Goal: Task Accomplishment & Management: Use online tool/utility

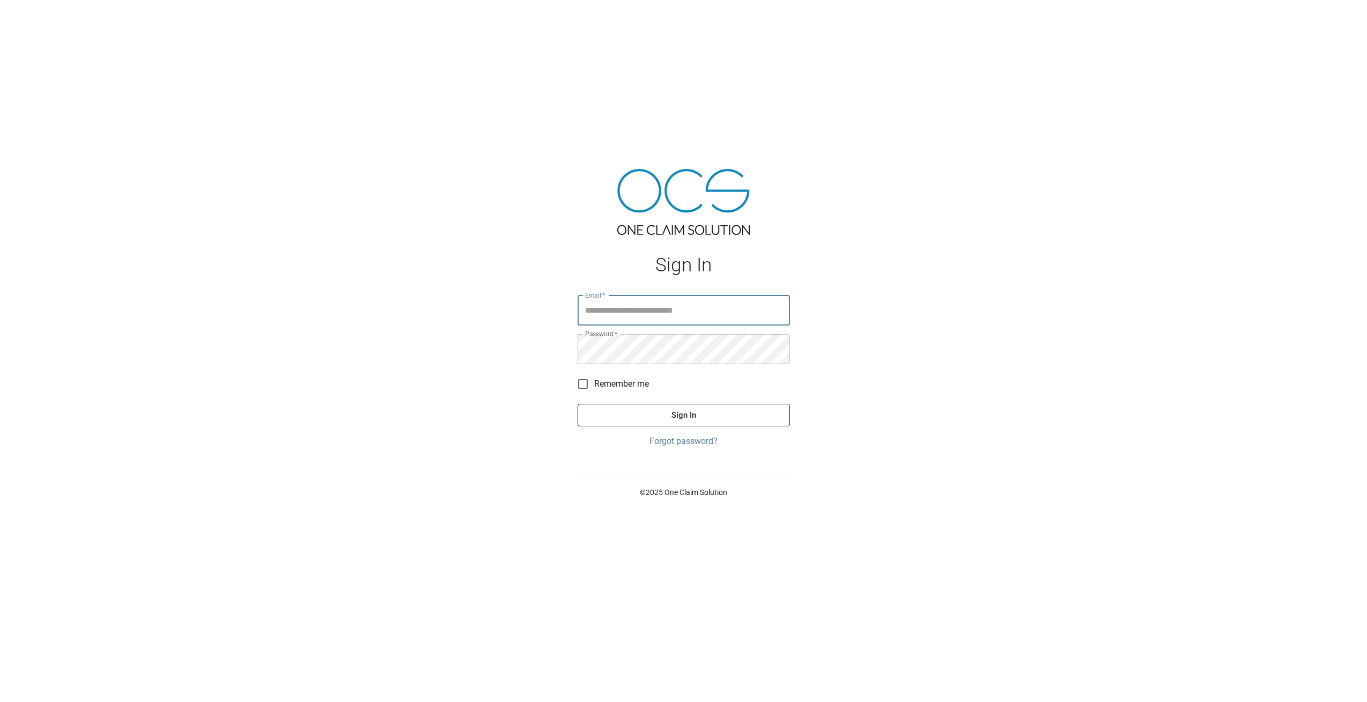
type input "**********"
click at [696, 415] on button "Sign In" at bounding box center [684, 415] width 212 height 23
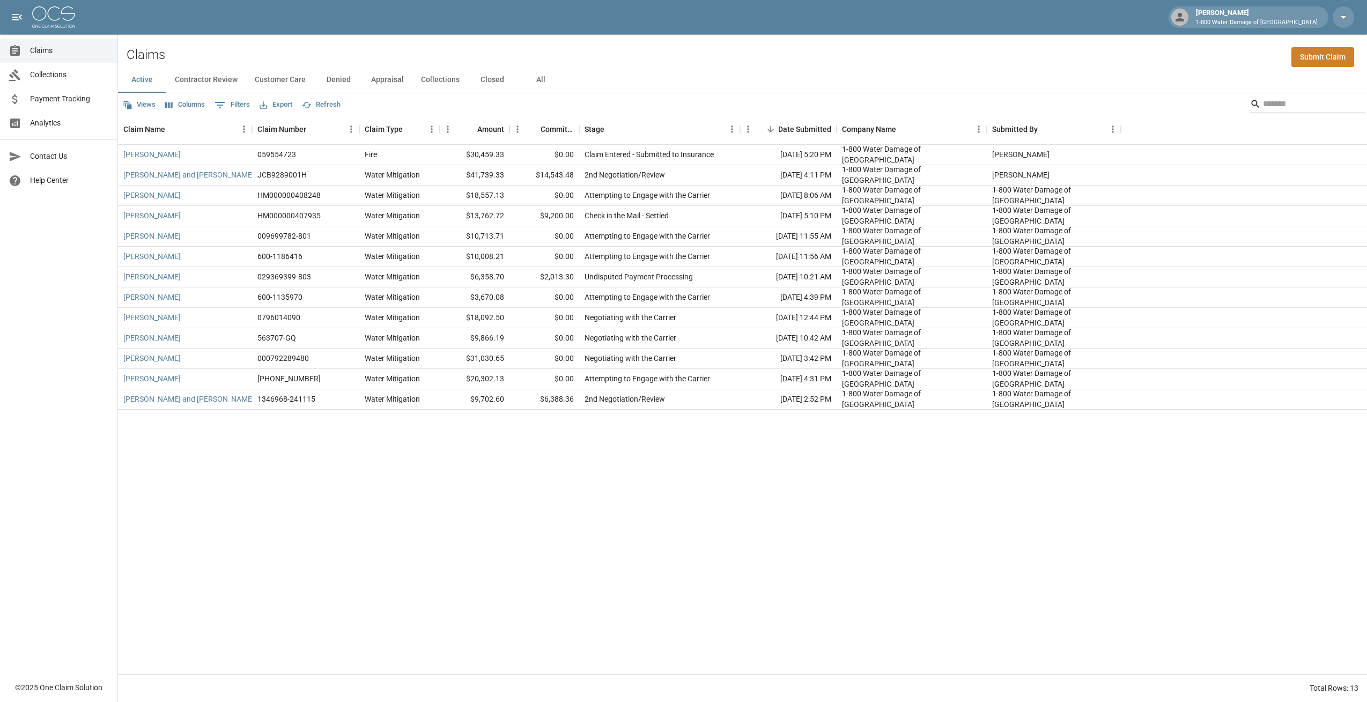
click at [578, 102] on div "Views Columns 0 Filters Export Refresh" at bounding box center [742, 103] width 1249 height 21
click at [610, 63] on div "Claims Submit Claim" at bounding box center [742, 50] width 1249 height 33
click at [714, 79] on div "Active Contractor Review Customer Care Denied Appraisal Collections Closed All" at bounding box center [742, 80] width 1249 height 26
drag, startPoint x: 172, startPoint y: 52, endPoint x: 217, endPoint y: 66, distance: 47.8
click at [217, 66] on div "Claims Submit Claim Active Contractor Review Customer Care Denied Appraisal Col…" at bounding box center [742, 366] width 1249 height 664
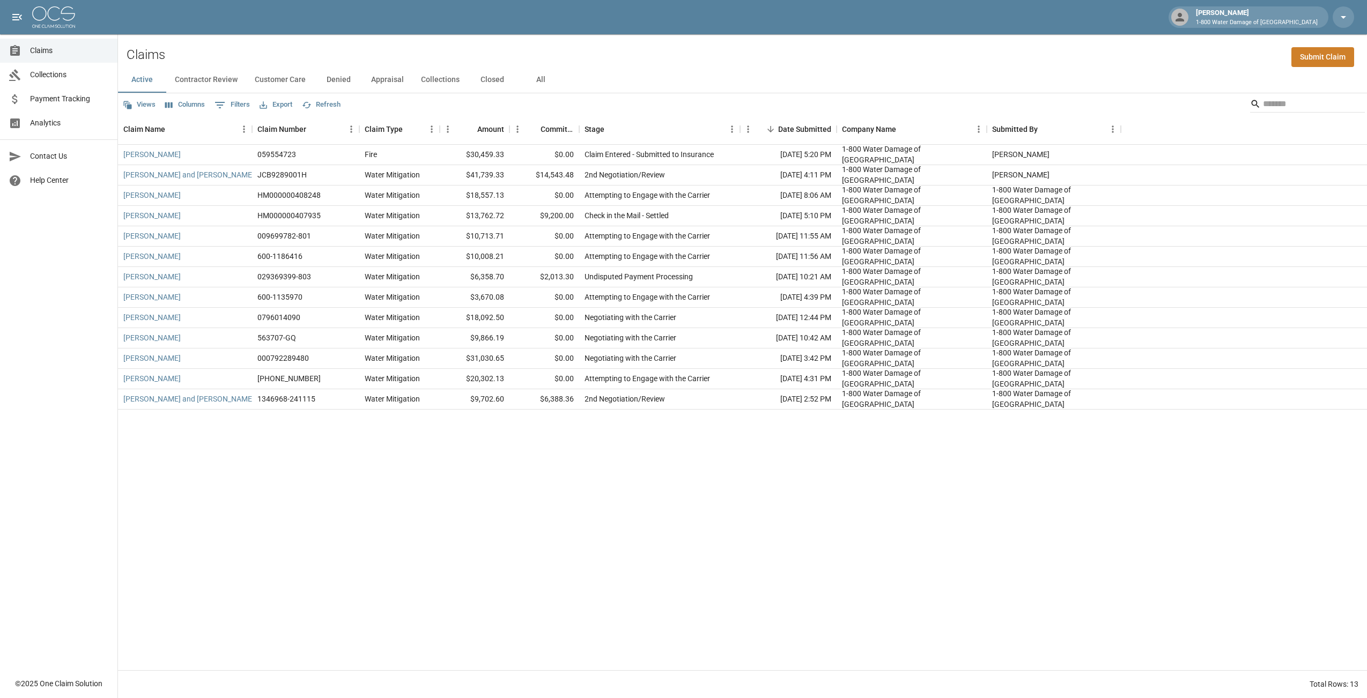
click at [193, 53] on div "Claims Submit Claim" at bounding box center [742, 50] width 1249 height 33
click at [482, 46] on div "Claims Submit Claim" at bounding box center [742, 50] width 1249 height 33
